Goal: Task Accomplishment & Management: Manage account settings

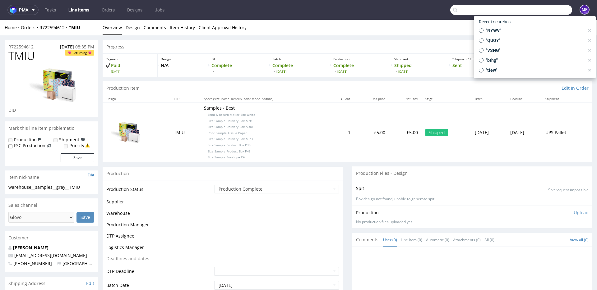
click at [536, 11] on input "text" at bounding box center [511, 10] width 122 height 10
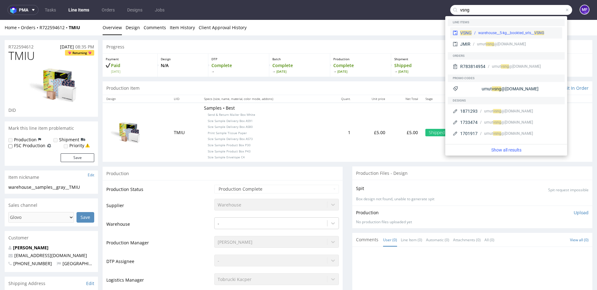
type input "vsng"
click at [506, 31] on div "warehouse__5-kg__bookted_srls__ VSNG" at bounding box center [511, 33] width 66 height 6
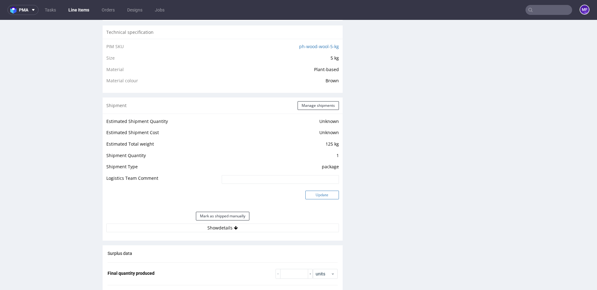
scroll to position [434, 0]
drag, startPoint x: 243, startPoint y: 229, endPoint x: 242, endPoint y: 224, distance: 5.3
click at [243, 229] on button "Show details" at bounding box center [222, 227] width 232 height 9
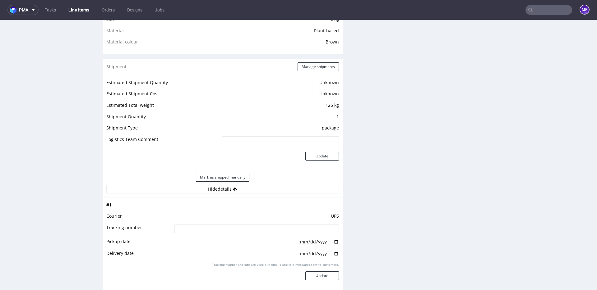
scroll to position [472, 0]
click at [304, 70] on button "Manage shipments" at bounding box center [317, 67] width 41 height 9
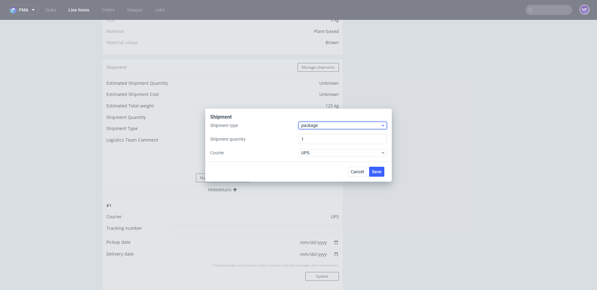
click at [314, 127] on span "package" at bounding box center [340, 125] width 79 height 6
click at [316, 140] on div "pallet" at bounding box center [342, 138] width 83 height 11
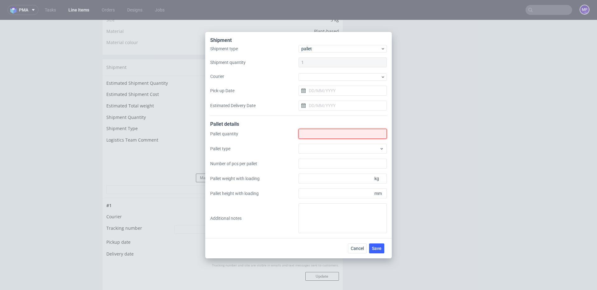
click at [314, 136] on input "Shipment type" at bounding box center [342, 134] width 88 height 10
type input "4"
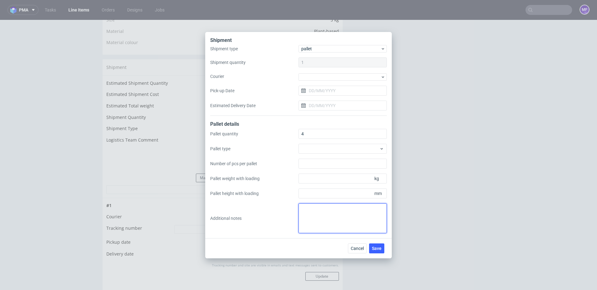
click at [314, 206] on textarea at bounding box center [342, 219] width 88 height 30
type textarea "4"
paste textarea "1pal 115x80x120 - 42Kg 1pal 168x80x120 - 46Kg 2pal 170x80x120 - 60Kg 1pal 115x8…"
click at [351, 209] on textarea "wys x szer x dl x waga 1pal 115x80x120 - 42Kg 1pal 168x80x120 - 46Kg 2pal 170x8…" at bounding box center [342, 219] width 88 height 30
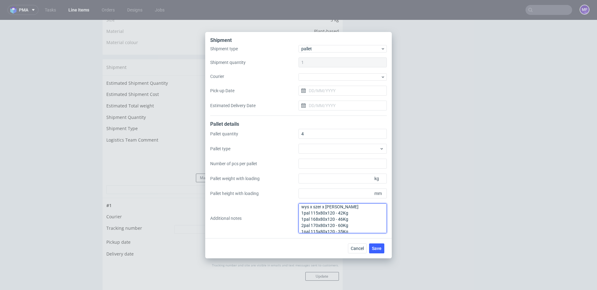
scroll to position [1, 0]
type textarea "wys x szer x dl x waga 1pal 115x80x120 - 42Kg 1pal 168x80x120 - 46Kg 2pal 170x8…"
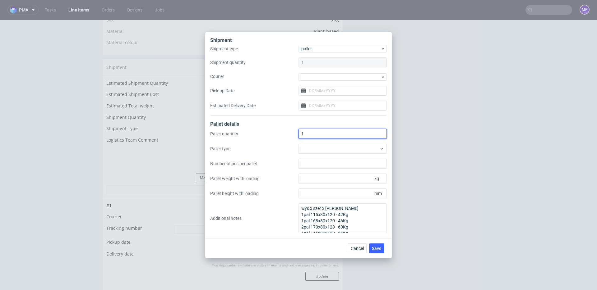
drag, startPoint x: 306, startPoint y: 135, endPoint x: 293, endPoint y: 135, distance: 13.4
click at [293, 135] on div "Pallet quantity 1 Pallet type Number of pcs per pallet Pallet weight with loadi…" at bounding box center [298, 181] width 176 height 104
type input "5"
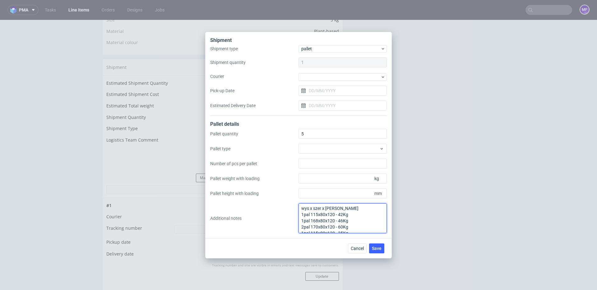
click at [346, 217] on textarea "wys x szer x dl x waga 1pal 115x80x120 - 42Kg 1pal 168x80x120 - 46Kg 2pal 170x8…" at bounding box center [342, 219] width 88 height 30
click at [355, 218] on textarea "wys x szer x dl x waga 1pal 115x80x120 - 42Kg 1pal 168x80x120 - 46Kg 2pal 170x8…" at bounding box center [342, 219] width 88 height 30
click at [377, 246] on span "Save" at bounding box center [377, 248] width 10 height 4
